Goal: Task Accomplishment & Management: Use online tool/utility

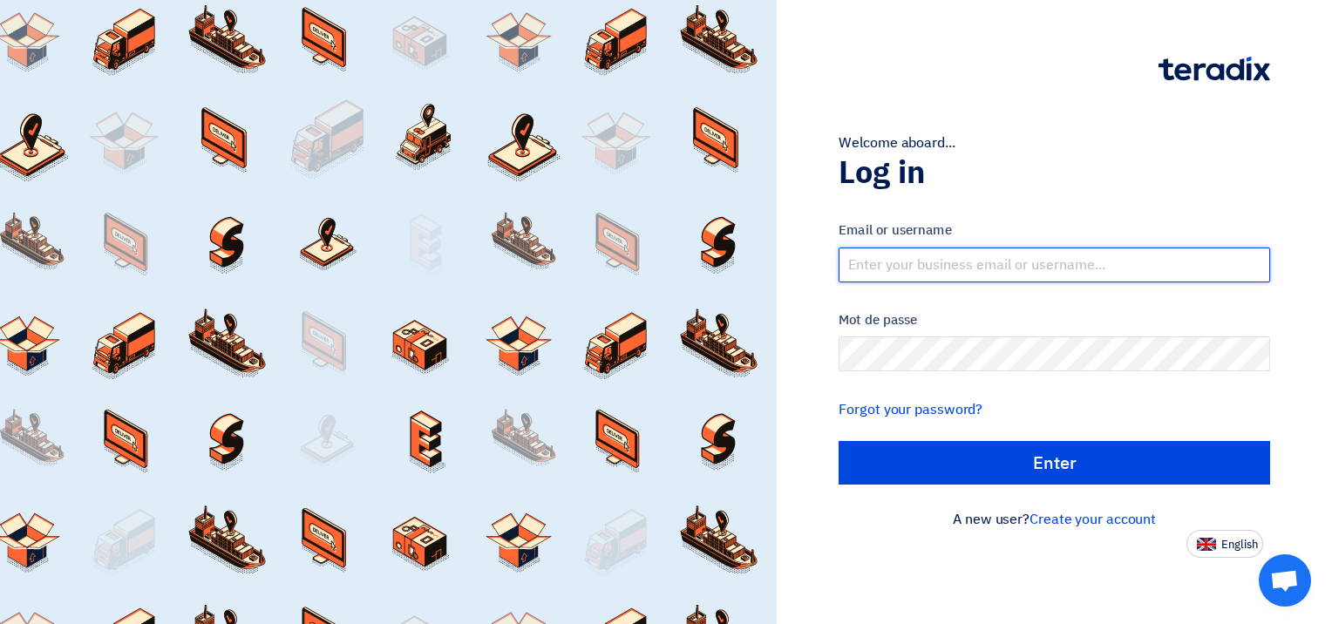
click at [947, 270] on input "text" at bounding box center [1053, 265] width 431 height 35
type input "[EMAIL_ADDRESS][DOMAIN_NAME]"
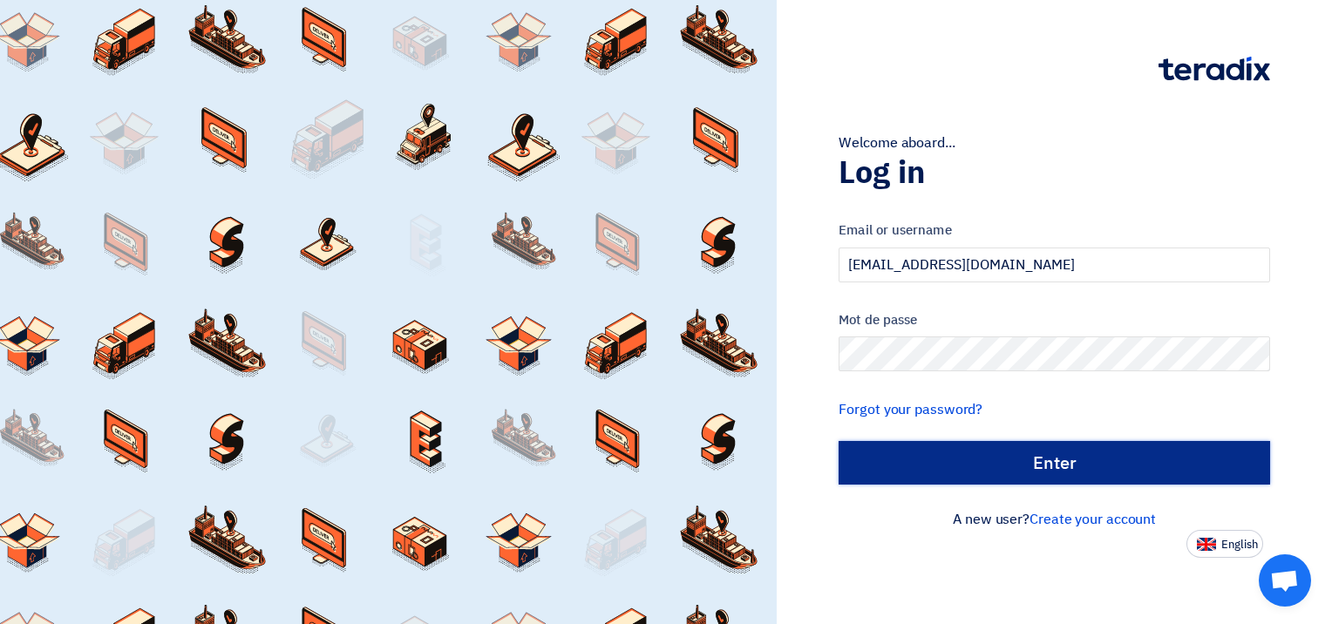
click at [1047, 454] on input "الدخول" at bounding box center [1053, 463] width 431 height 44
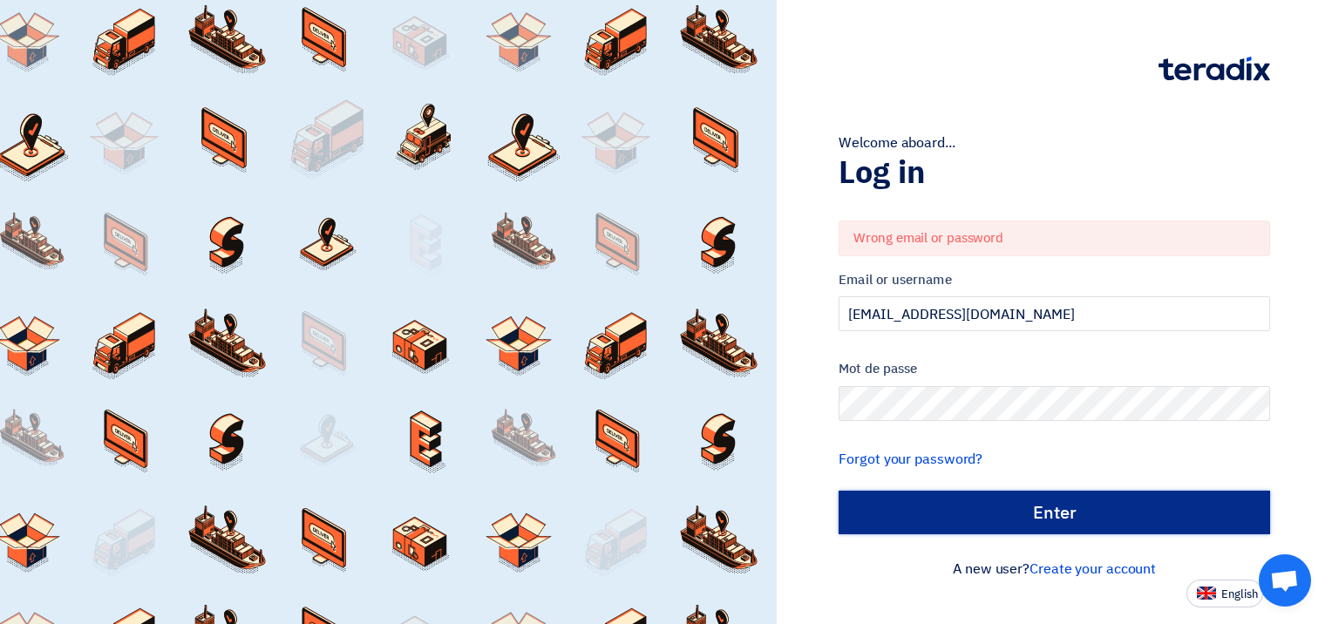
click at [1071, 506] on input "الدخول" at bounding box center [1053, 513] width 431 height 44
type input "Sign in"
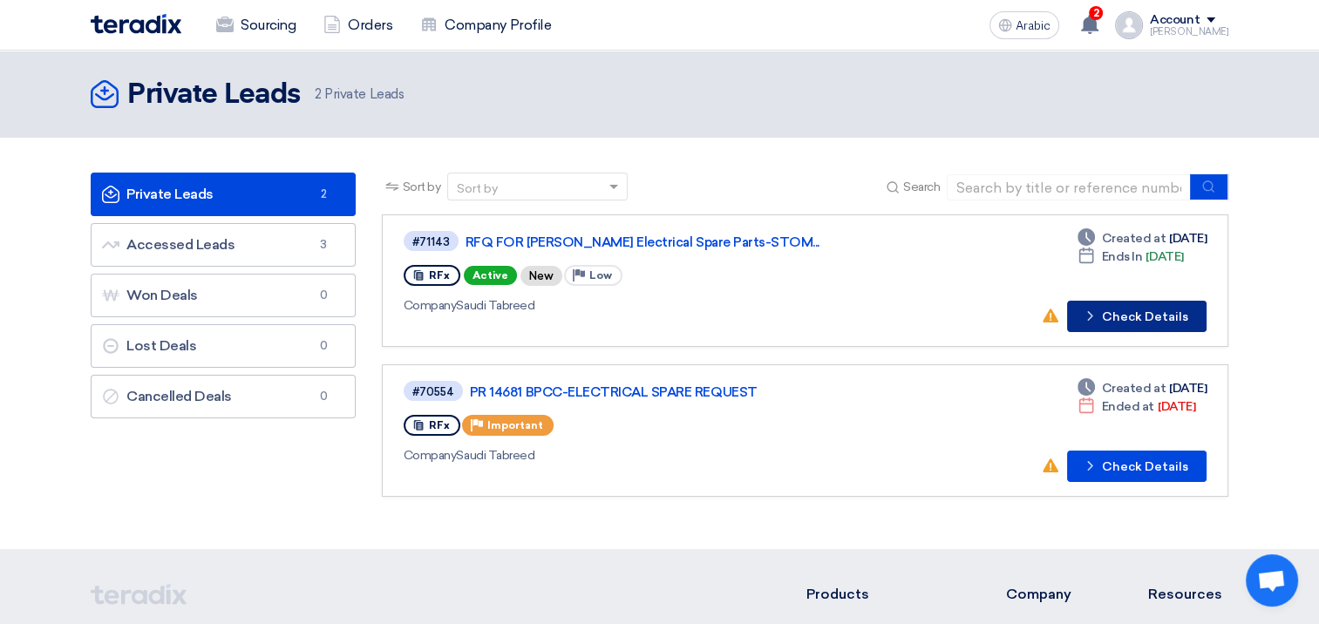
click at [1130, 311] on font "Check Details" at bounding box center [1145, 317] width 86 height 12
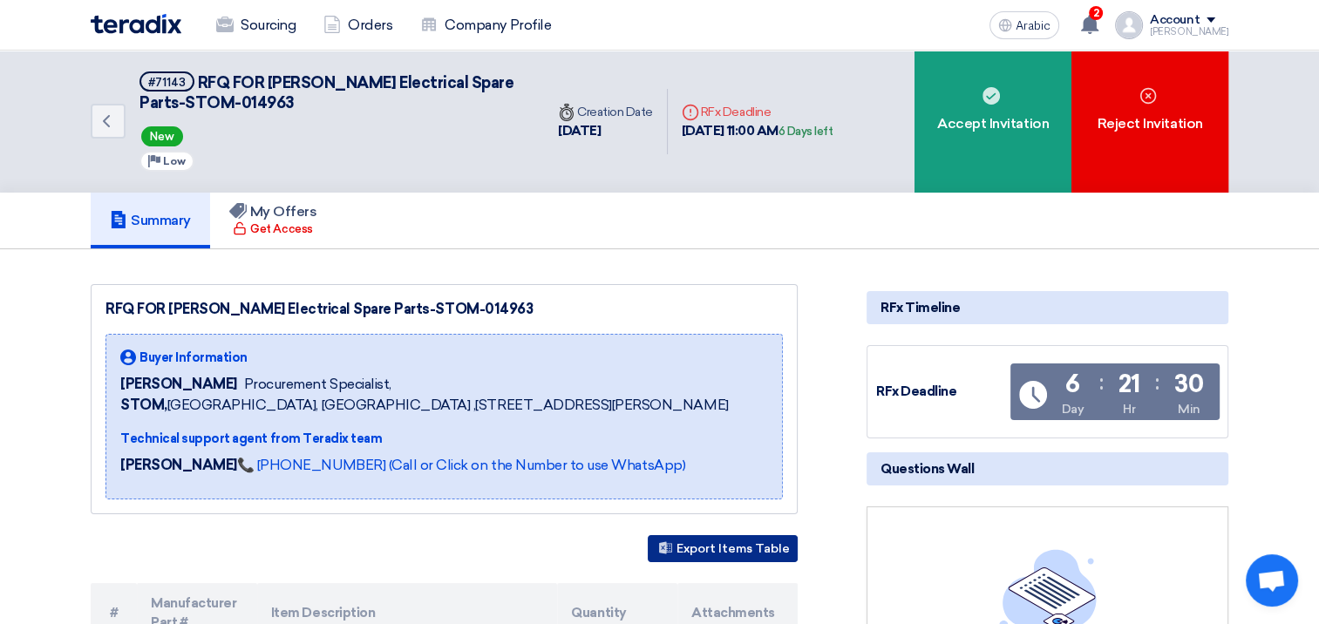
click at [732, 556] on font "Export Items Table" at bounding box center [732, 548] width 113 height 15
